Goal: Task Accomplishment & Management: Manage account settings

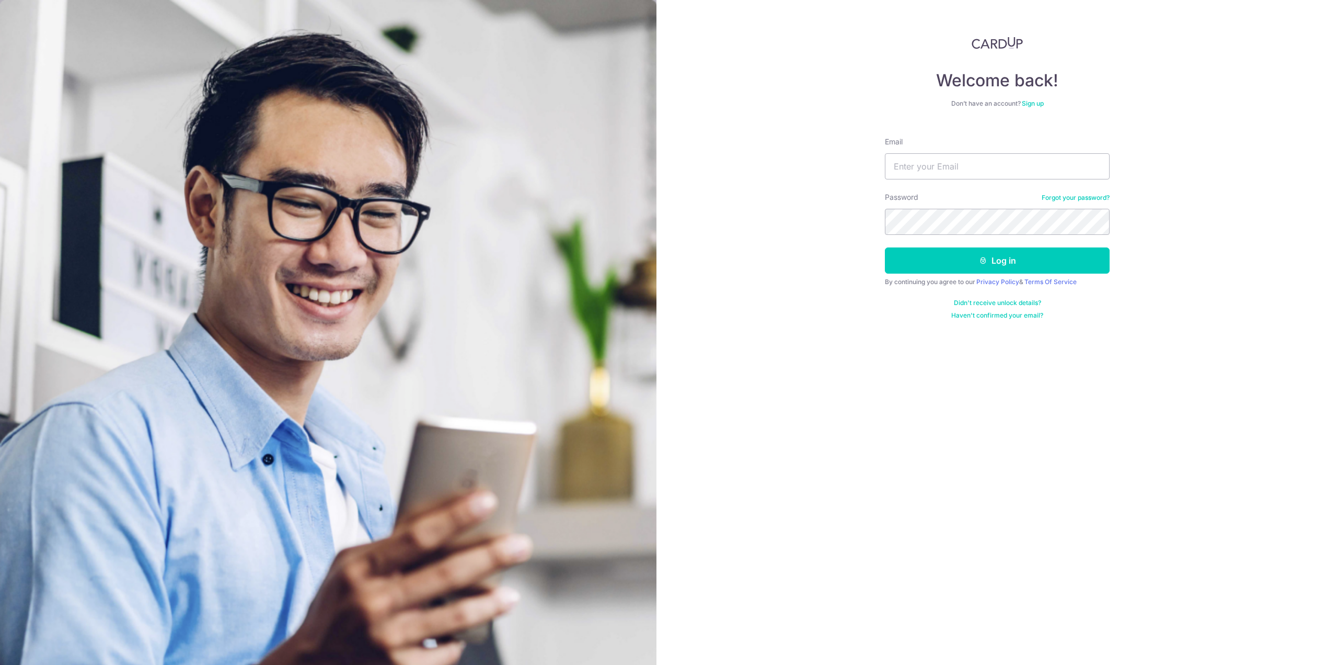
click at [907, 167] on input "Email" at bounding box center [997, 166] width 225 height 26
type input "[EMAIL_ADDRESS][DOMAIN_NAME]"
click at [885, 247] on button "Log in" at bounding box center [997, 260] width 225 height 26
